Goal: Information Seeking & Learning: Learn about a topic

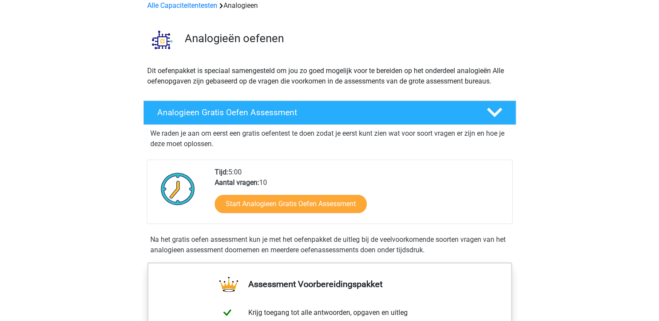
scroll to position [44, 0]
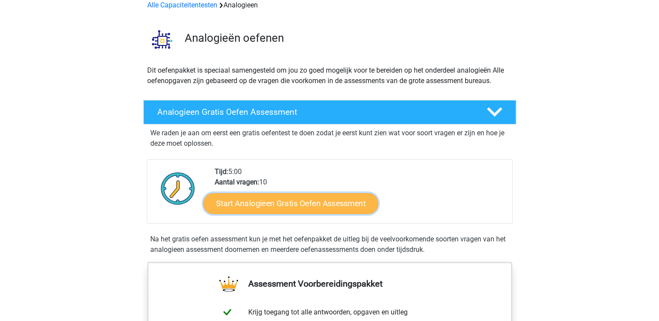
click at [335, 206] on link "Start Analogieen Gratis Oefen Assessment" at bounding box center [290, 203] width 175 height 21
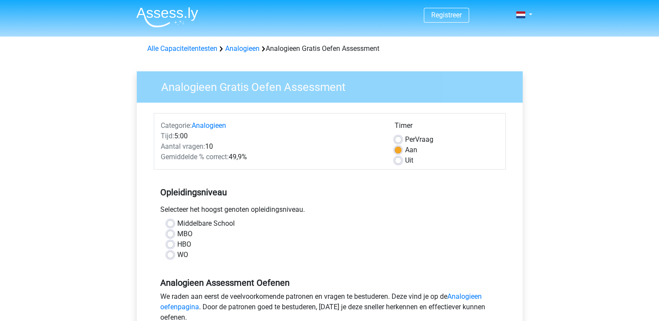
click at [177, 244] on label "HBO" at bounding box center [184, 245] width 14 height 10
click at [171, 244] on input "HBO" at bounding box center [170, 244] width 7 height 9
radio input "true"
click at [405, 159] on label "Uit" at bounding box center [409, 160] width 8 height 10
click at [397, 159] on input "Uit" at bounding box center [398, 159] width 7 height 9
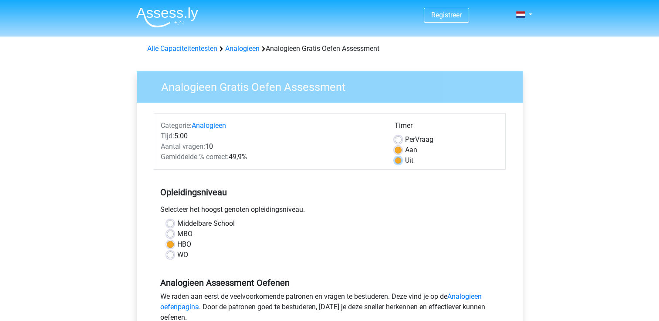
radio input "true"
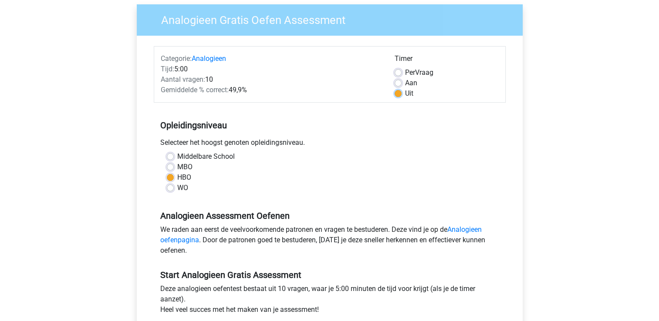
scroll to position [131, 0]
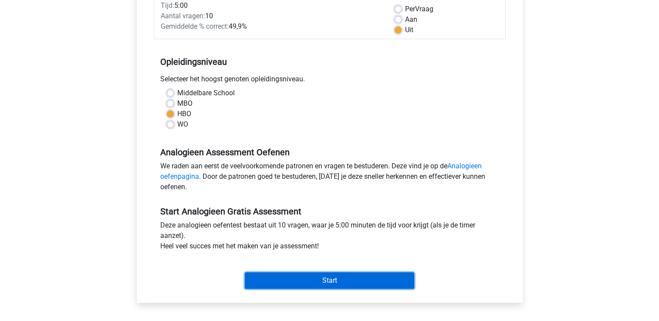
click at [315, 283] on input "Start" at bounding box center [329, 281] width 169 height 17
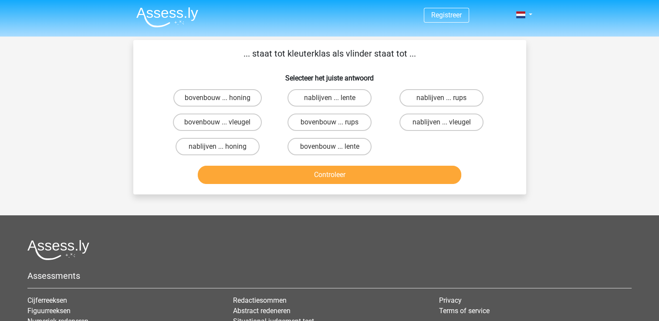
drag, startPoint x: 253, startPoint y: 53, endPoint x: 416, endPoint y: 51, distance: 163.8
click at [416, 51] on p "... staat tot kleuterklas als vlinder staat tot ..." at bounding box center [329, 53] width 365 height 13
click at [220, 64] on div "... staat tot kleuterklas als vlinder staat tot ... Selecteer het juiste antwoo…" at bounding box center [330, 117] width 386 height 141
click at [324, 122] on label "bovenbouw ... rups" at bounding box center [329, 122] width 84 height 17
click at [329, 122] on input "bovenbouw ... rups" at bounding box center [332, 125] width 6 height 6
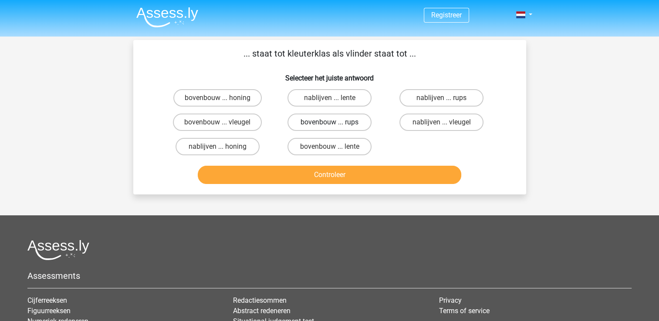
radio input "true"
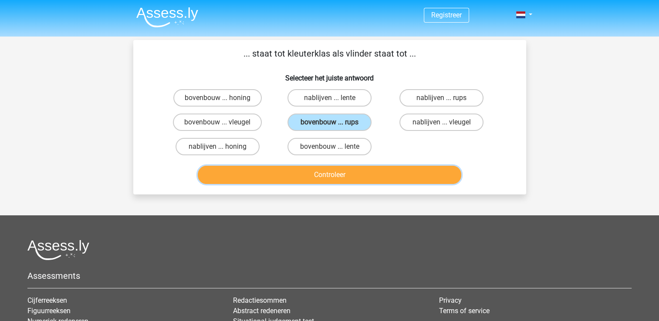
click at [348, 175] on button "Controleer" at bounding box center [330, 175] width 264 height 18
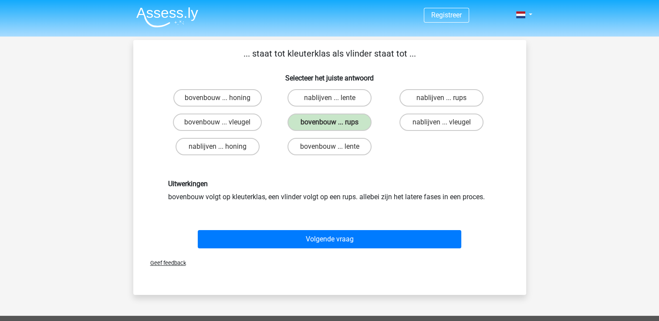
drag, startPoint x: 166, startPoint y: 196, endPoint x: 515, endPoint y: 197, distance: 349.7
click at [515, 197] on div "... staat tot kleuterklas als vlinder staat tot ... Selecteer het juiste antwoo…" at bounding box center [330, 149] width 386 height 205
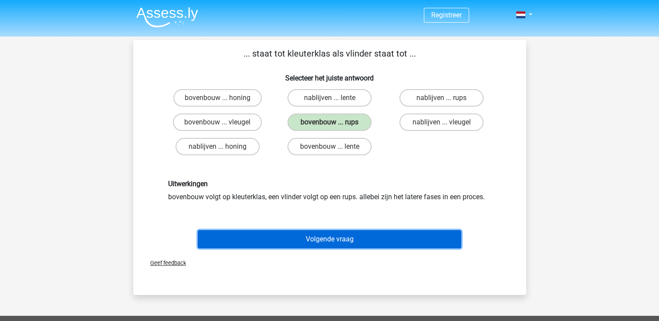
click at [362, 243] on button "Volgende vraag" at bounding box center [330, 239] width 264 height 18
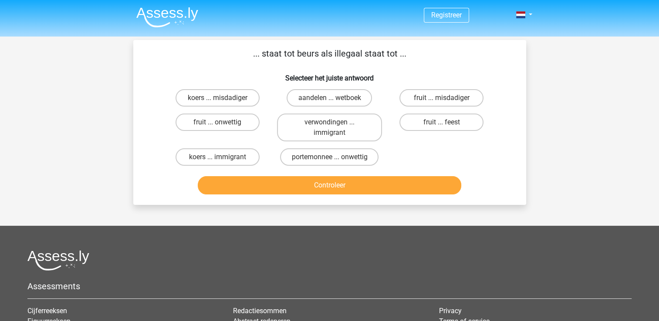
drag, startPoint x: 266, startPoint y: 55, endPoint x: 319, endPoint y: 54, distance: 53.6
click at [319, 54] on p "... staat tot beurs als illegaal staat tot ..." at bounding box center [329, 53] width 365 height 13
click at [321, 55] on p "... staat tot beurs als illegaal staat tot ..." at bounding box center [329, 53] width 365 height 13
drag, startPoint x: 319, startPoint y: 55, endPoint x: 264, endPoint y: 58, distance: 54.6
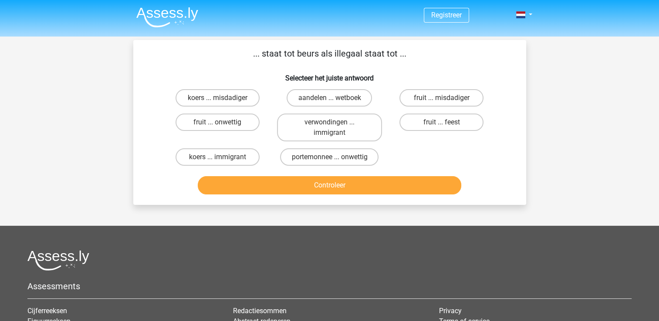
click at [264, 58] on p "... staat tot beurs als illegaal staat tot ..." at bounding box center [329, 53] width 365 height 13
drag, startPoint x: 264, startPoint y: 58, endPoint x: 261, endPoint y: 64, distance: 6.1
click at [262, 64] on div "... staat tot beurs als illegaal staat tot ... Selecteer het juiste antwoord ko…" at bounding box center [330, 122] width 386 height 151
click at [248, 103] on label "koers ... misdadiger" at bounding box center [218, 97] width 84 height 17
click at [223, 103] on input "koers ... misdadiger" at bounding box center [220, 101] width 6 height 6
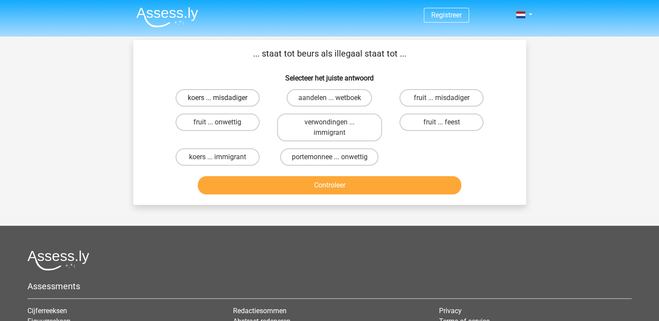
radio input "true"
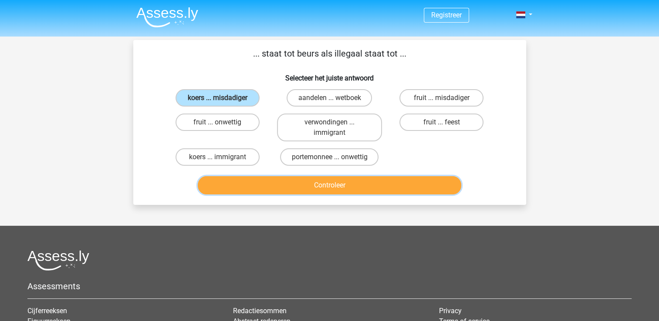
click at [335, 193] on button "Controleer" at bounding box center [330, 185] width 264 height 18
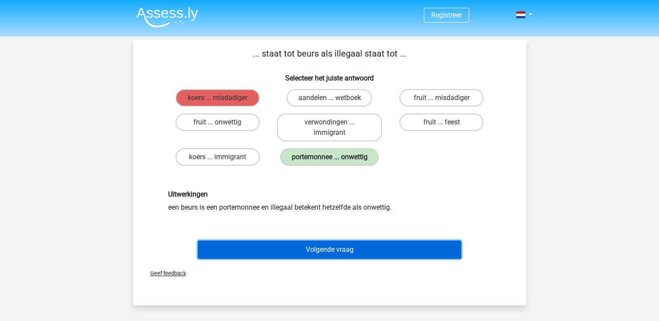
click at [307, 245] on button "Volgende vraag" at bounding box center [330, 250] width 264 height 18
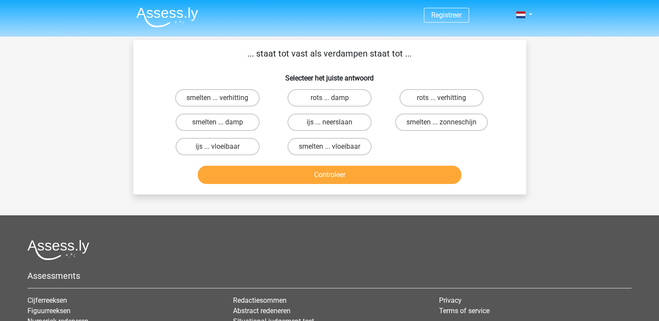
drag, startPoint x: 260, startPoint y: 55, endPoint x: 402, endPoint y: 54, distance: 142.9
click at [402, 54] on p "... staat tot vast als verdampen staat tot ..." at bounding box center [329, 53] width 365 height 13
click at [304, 58] on p "... staat tot vast als verdampen staat tot ..." at bounding box center [329, 53] width 365 height 13
drag, startPoint x: 293, startPoint y: 56, endPoint x: 308, endPoint y: 56, distance: 15.7
click at [308, 56] on p "... staat tot vast als verdampen staat tot ..." at bounding box center [329, 53] width 365 height 13
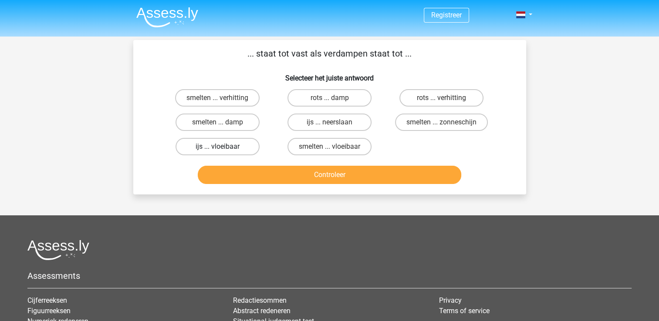
click at [225, 152] on label "ijs ... vloeibaar" at bounding box center [218, 146] width 84 height 17
click at [223, 152] on input "ijs ... vloeibaar" at bounding box center [220, 150] width 6 height 6
radio input "true"
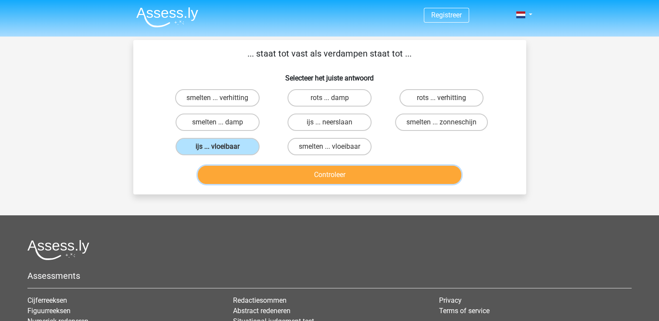
click at [280, 178] on button "Controleer" at bounding box center [330, 175] width 264 height 18
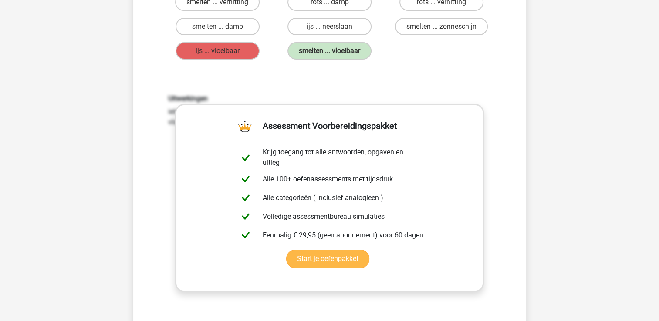
scroll to position [87, 0]
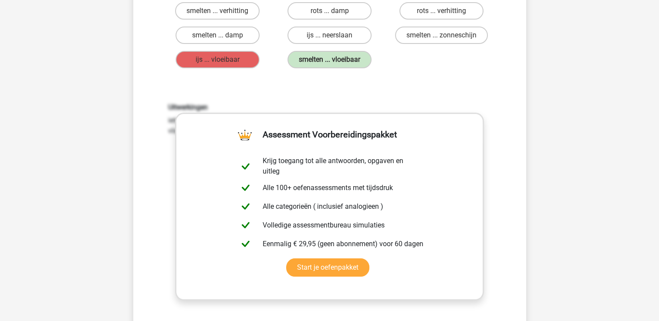
click at [421, 94] on div "Uitwerkingen iets dat een vaste vorm heeft kan smelten bij verwarming, denk aan…" at bounding box center [329, 217] width 365 height 270
drag, startPoint x: 470, startPoint y: 100, endPoint x: 343, endPoint y: 102, distance: 127.2
click at [467, 100] on div "Uitwerkingen iets dat een vaste vorm heeft kan smelten bij verwarming, denk aan…" at bounding box center [329, 217] width 365 height 270
click at [191, 107] on h6 "Uitwerkingen" at bounding box center [329, 107] width 323 height 8
click at [164, 130] on div "Uitwerkingen iets dat een vaste vorm heeft kan smelten bij verwarming, denk aan…" at bounding box center [330, 119] width 336 height 33
